Goal: Transaction & Acquisition: Purchase product/service

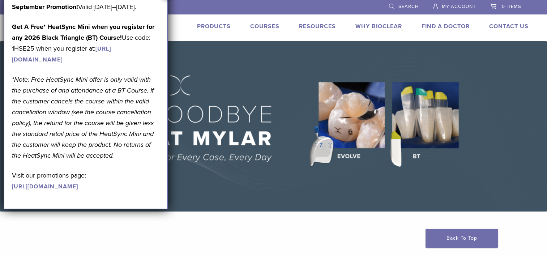
click at [263, 58] on img at bounding box center [273, 126] width 547 height 170
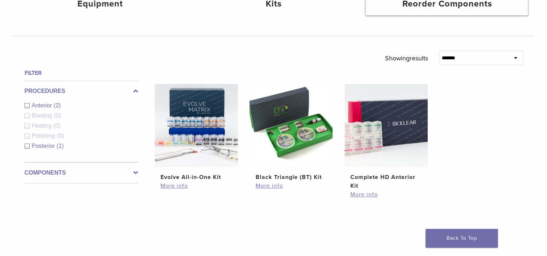
scroll to position [217, 0]
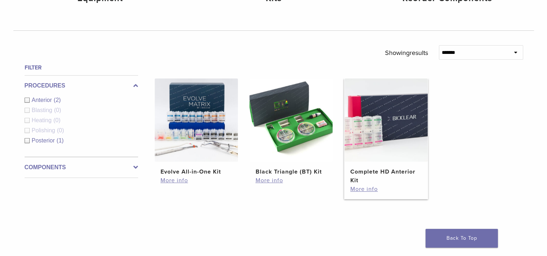
click at [367, 172] on h2 "Complete HD Anterior Kit" at bounding box center [386, 175] width 72 height 17
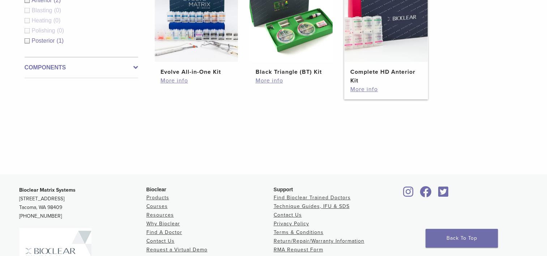
scroll to position [325, 0]
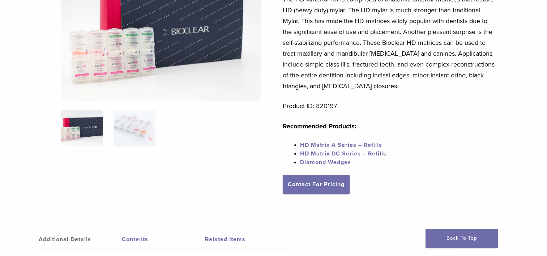
scroll to position [108, 0]
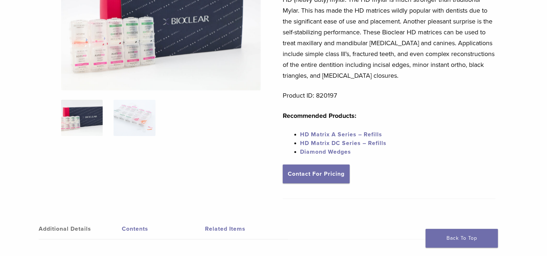
click at [335, 134] on link "HD Matrix A Series – Refills" at bounding box center [341, 134] width 82 height 7
